Goal: Entertainment & Leisure: Browse casually

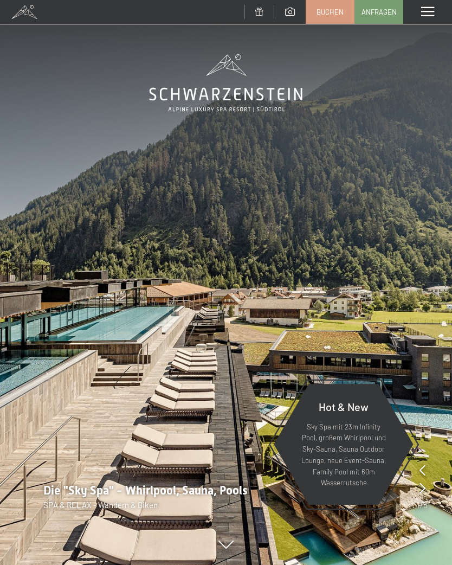
click at [431, 17] on div "Menü" at bounding box center [427, 12] width 49 height 24
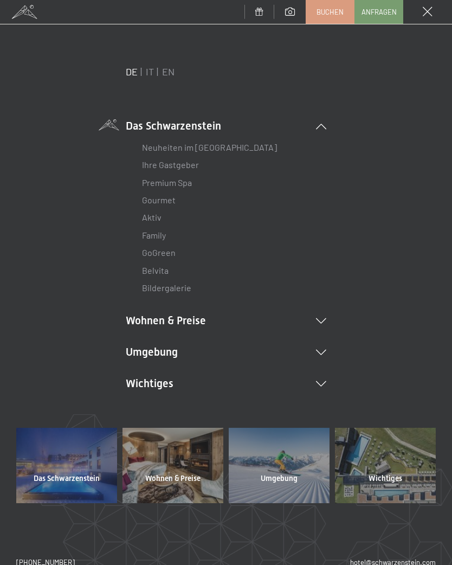
click at [325, 349] on icon at bounding box center [321, 351] width 10 height 5
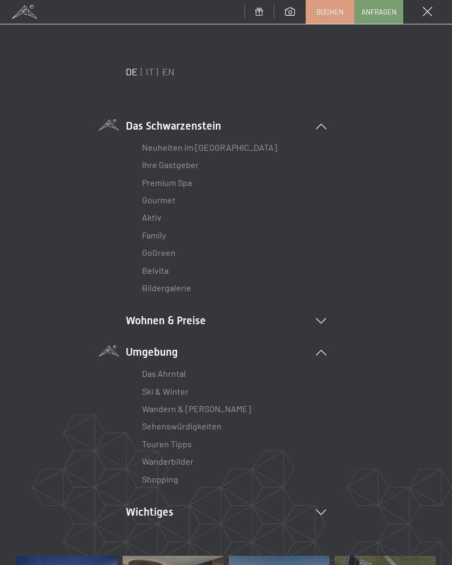
click at [186, 456] on link "Wanderbilder" at bounding box center [167, 461] width 51 height 10
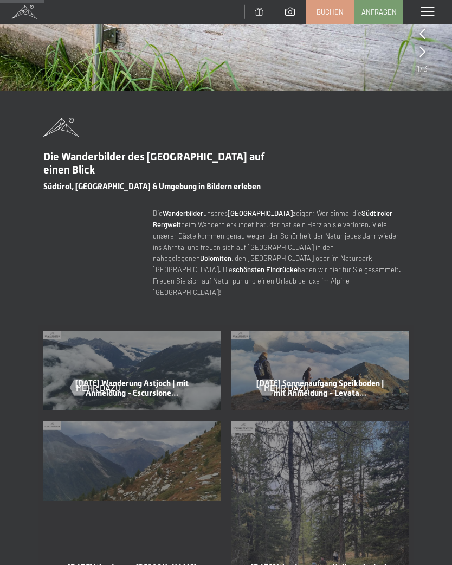
scroll to position [250, 0]
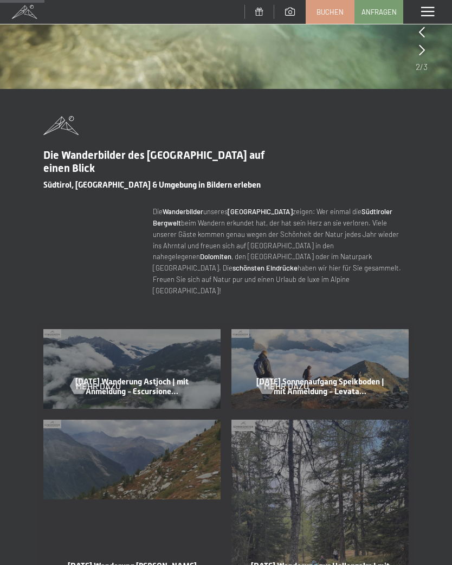
click at [124, 367] on div "Mehr dazu" at bounding box center [131, 378] width 123 height 28
click at [81, 378] on div at bounding box center [78, 386] width 9 height 16
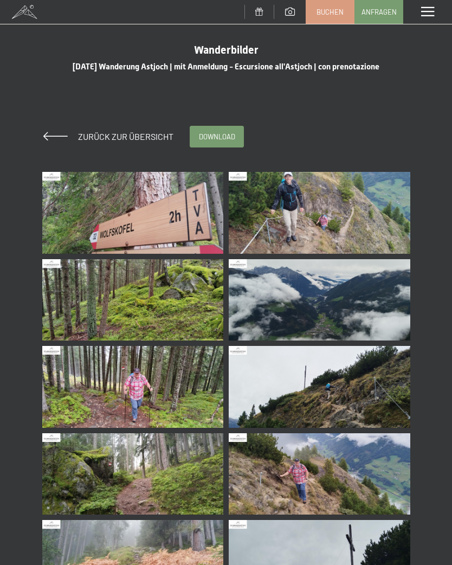
click at [156, 211] on img at bounding box center [133, 213] width 182 height 82
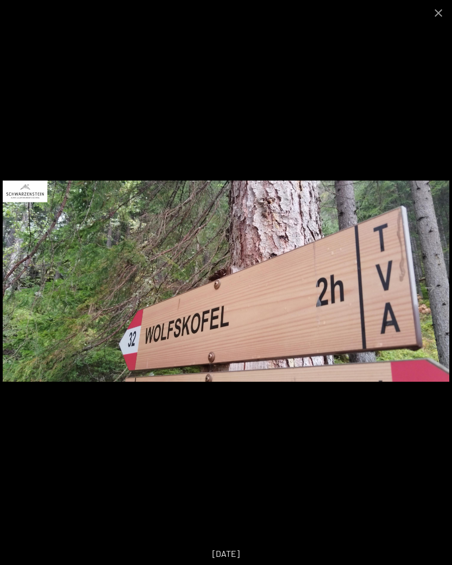
click at [447, 8] on button "Close gallery" at bounding box center [438, 12] width 27 height 25
